Goal: Task Accomplishment & Management: Use online tool/utility

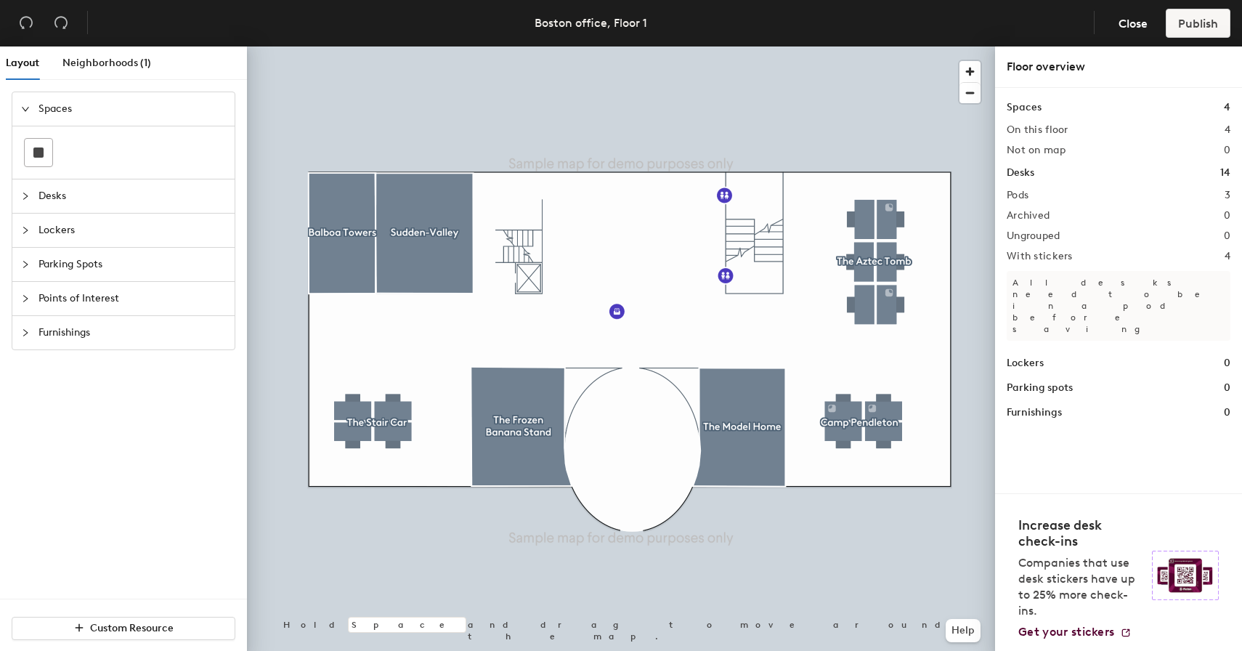
click at [103, 294] on span "Points of Interest" at bounding box center [131, 298] width 187 height 33
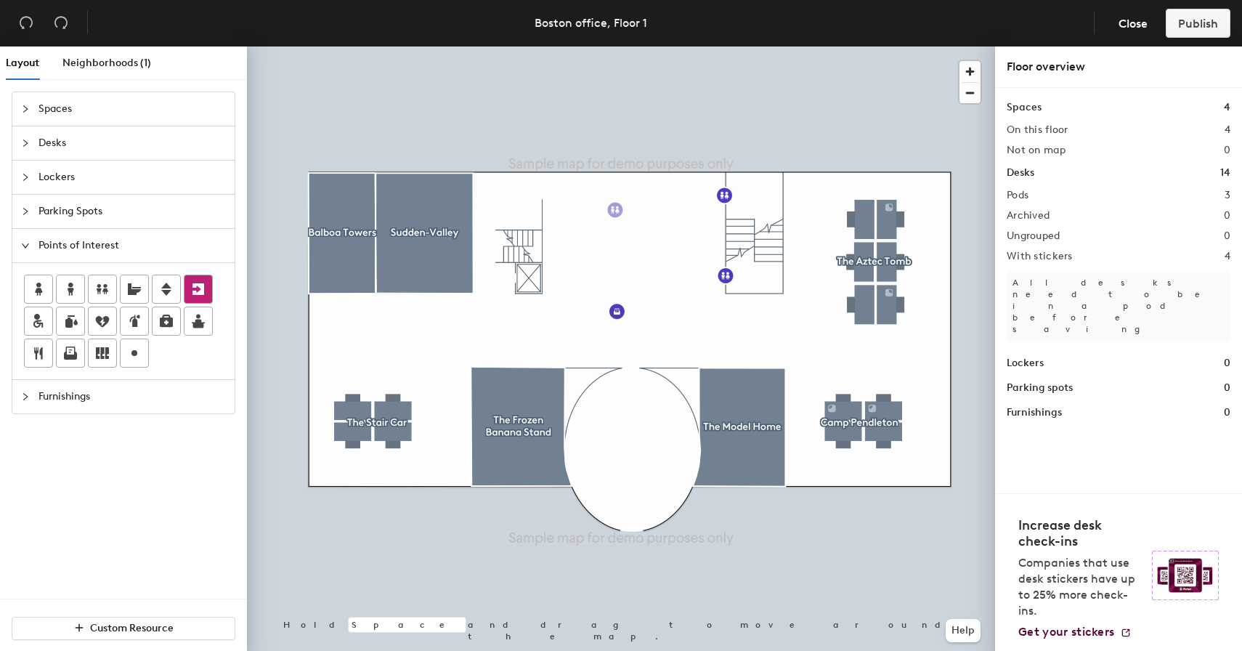
click at [612, 207] on div "Layout Neighborhoods (1) Spaces Desks Lockers Parking Spots Points of Interest …" at bounding box center [621, 351] width 1242 height 610
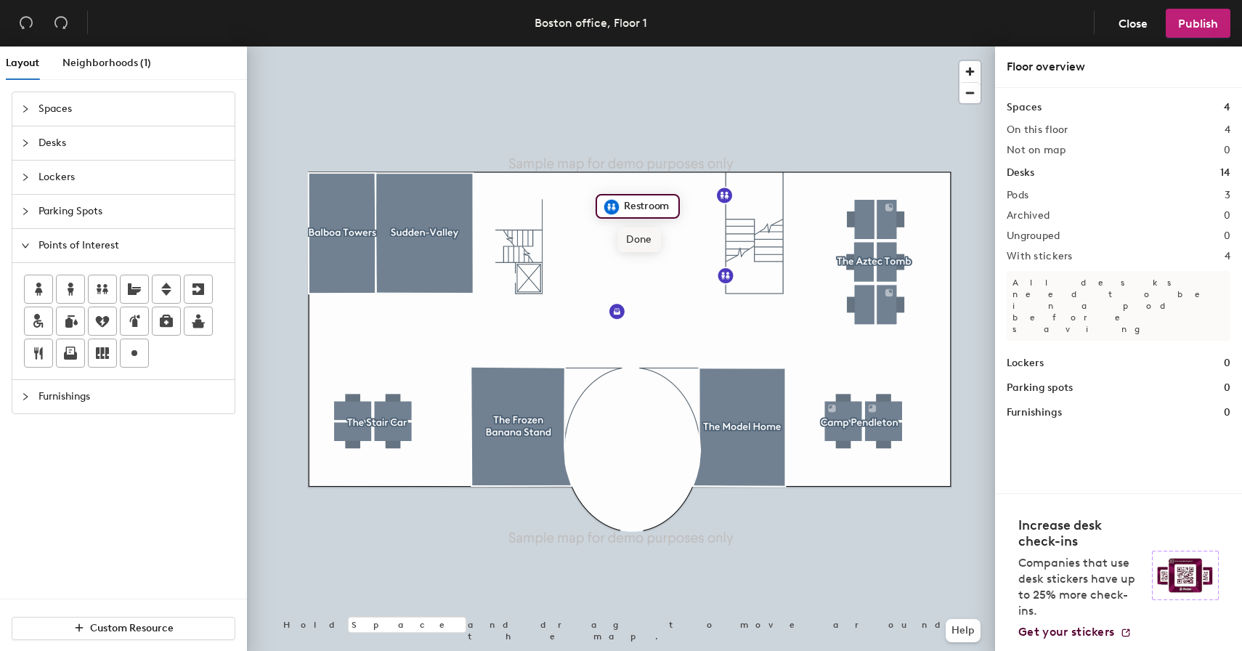
click at [641, 243] on span "Done" at bounding box center [638, 239] width 43 height 25
click at [1193, 17] on span "Publish" at bounding box center [1198, 24] width 40 height 14
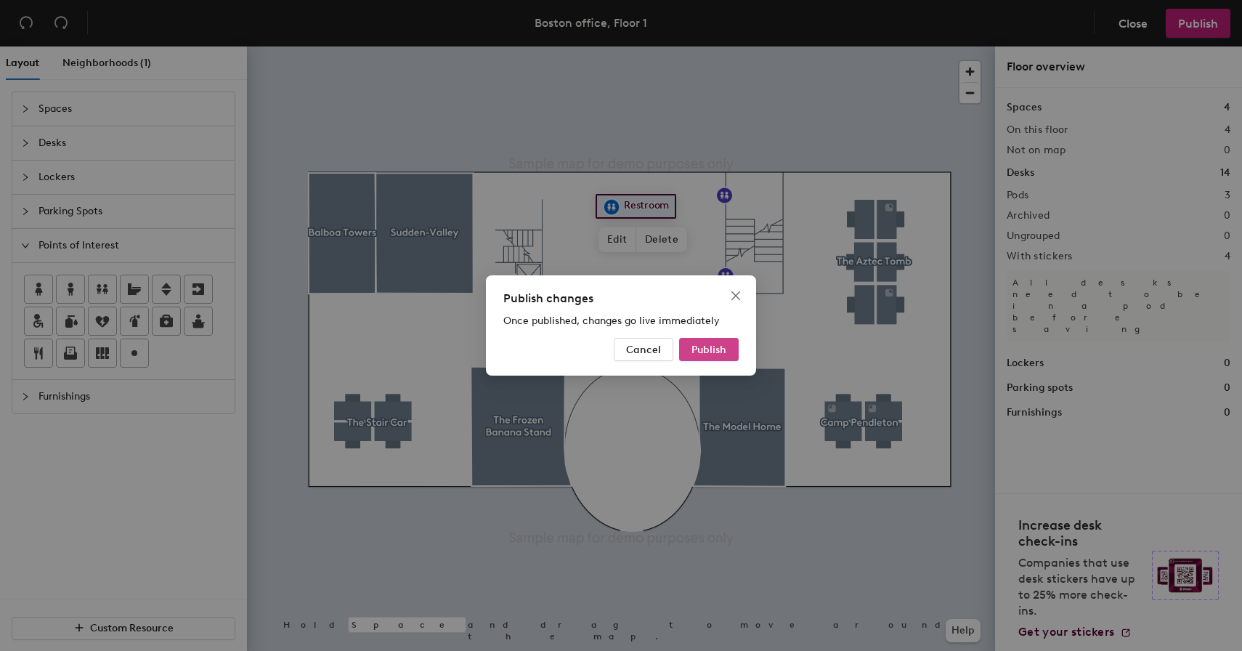
click at [710, 339] on button "Publish" at bounding box center [709, 349] width 60 height 23
